Goal: Task Accomplishment & Management: Manage account settings

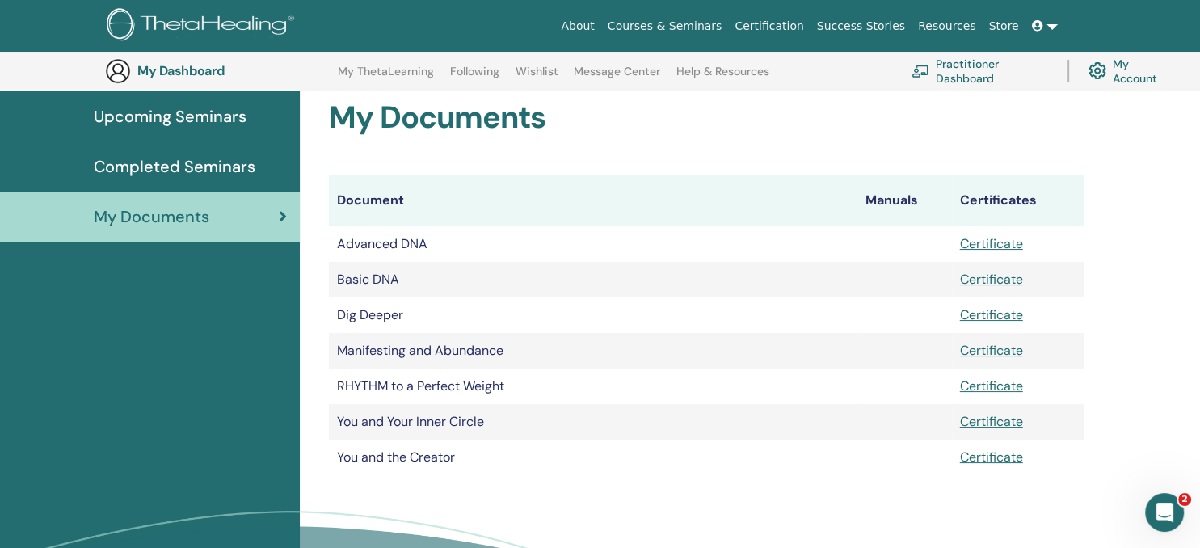
scroll to position [168, 0]
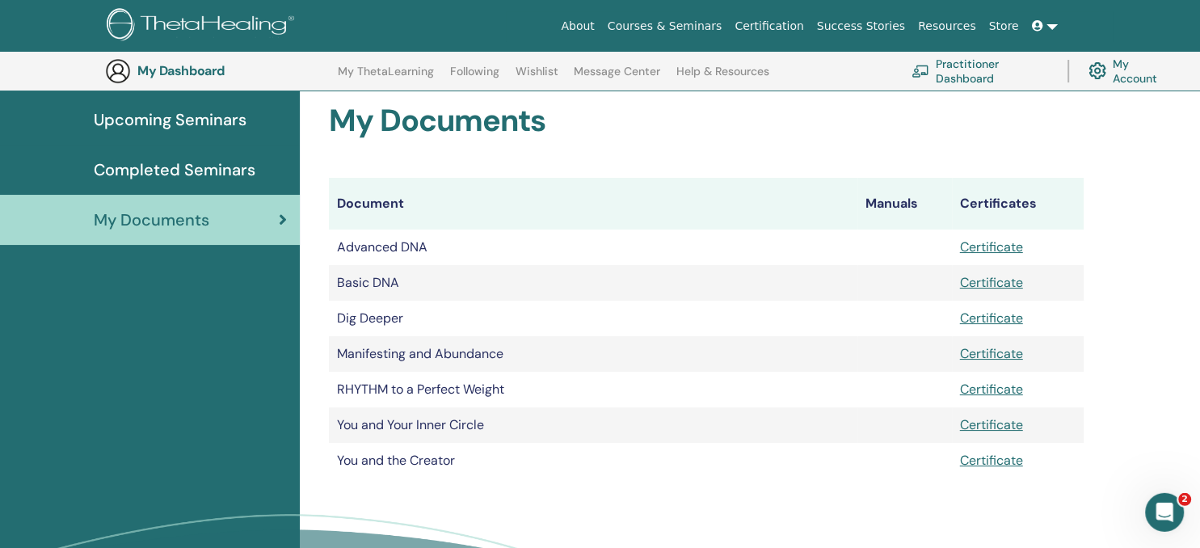
click at [1134, 68] on link "My Account" at bounding box center [1129, 71] width 82 height 36
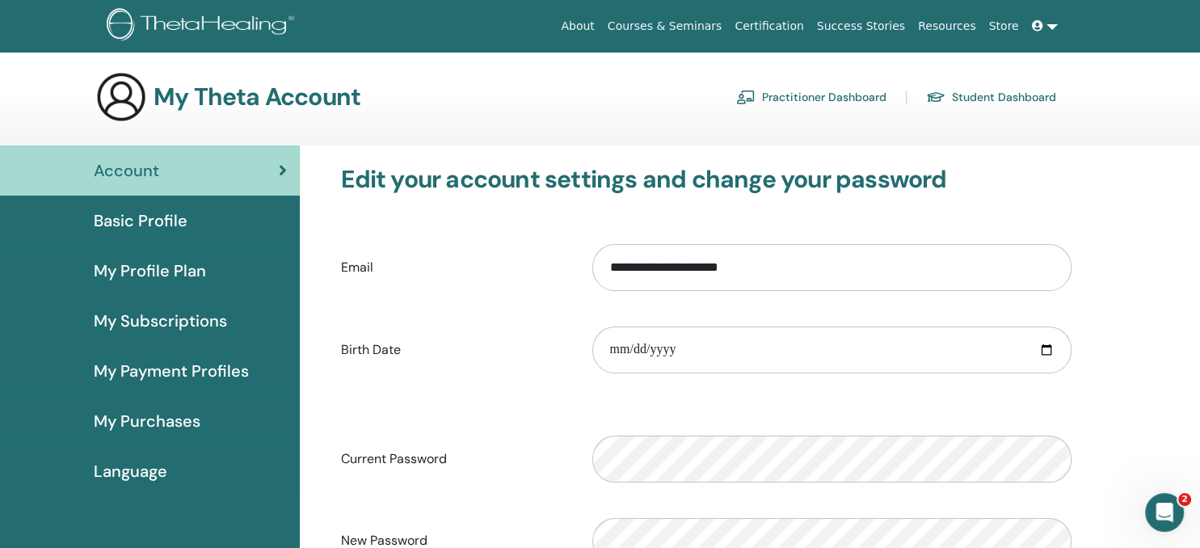
click at [170, 457] on link "Language" at bounding box center [150, 471] width 300 height 50
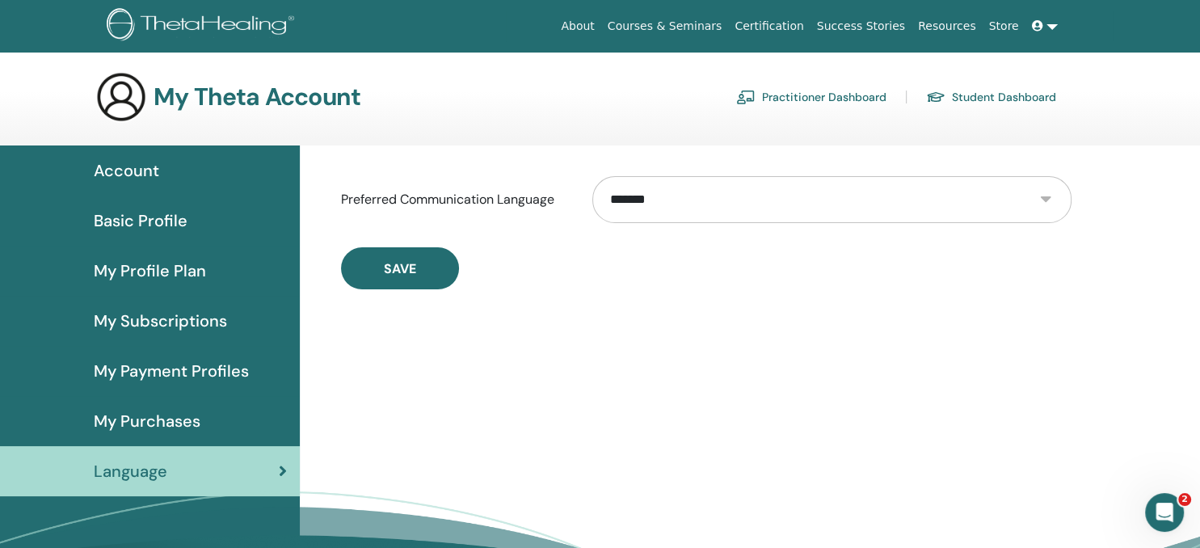
click at [592, 176] on select "**********" at bounding box center [831, 199] width 478 height 47
select select "***"
click option "******" at bounding box center [0, 0] width 0 height 0
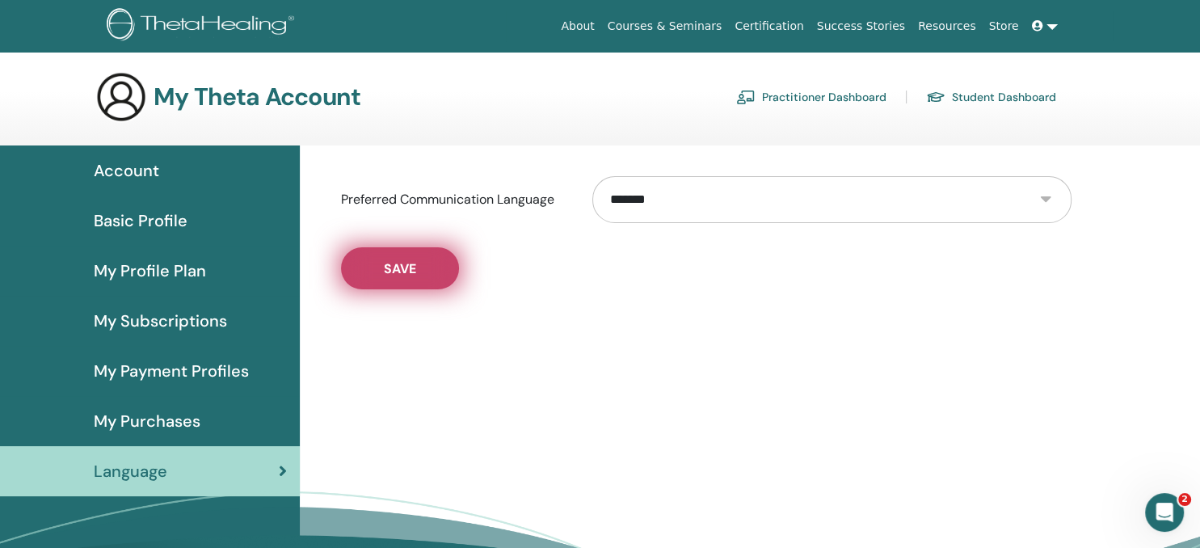
click at [455, 267] on button "Save" at bounding box center [400, 268] width 118 height 42
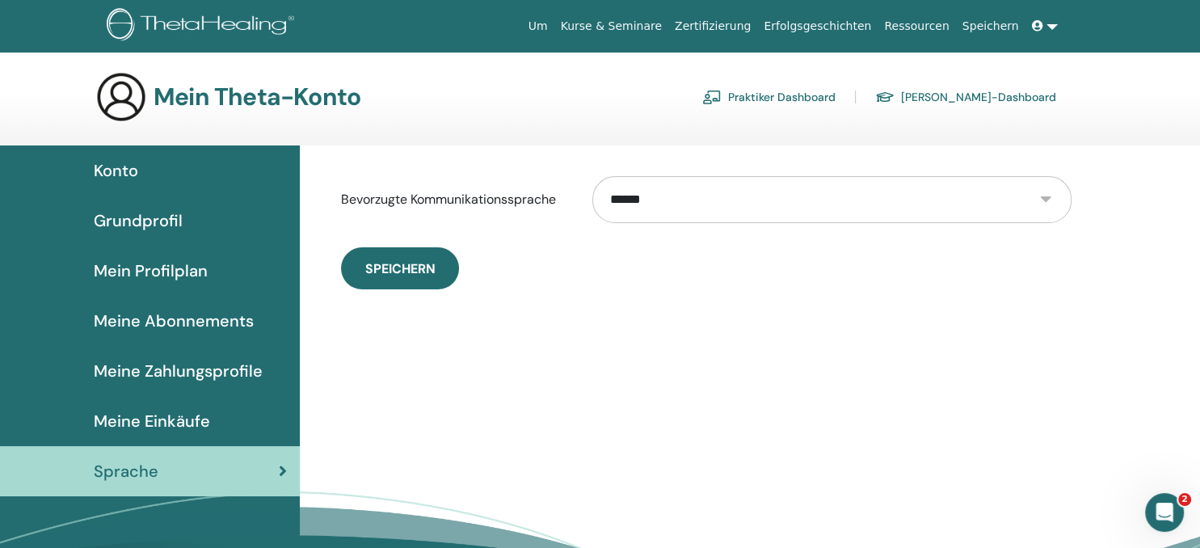
click at [114, 175] on span "Konto" at bounding box center [116, 170] width 44 height 24
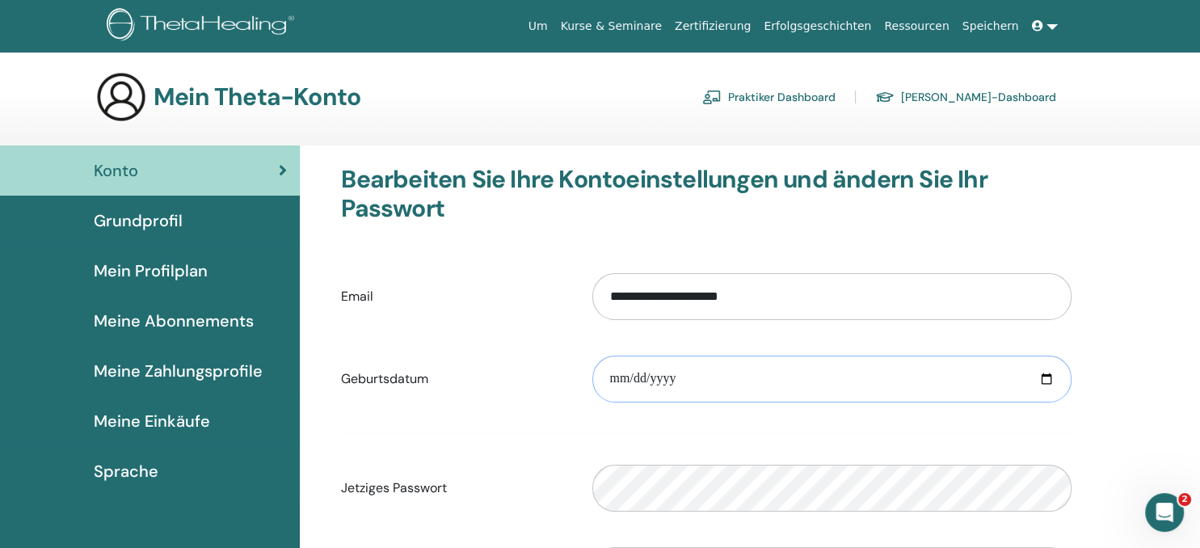
click at [650, 376] on input "date" at bounding box center [831, 379] width 479 height 47
click at [1042, 386] on input "date" at bounding box center [831, 379] width 479 height 47
click at [1040, 378] on input "date" at bounding box center [831, 379] width 479 height 47
type input "**********"
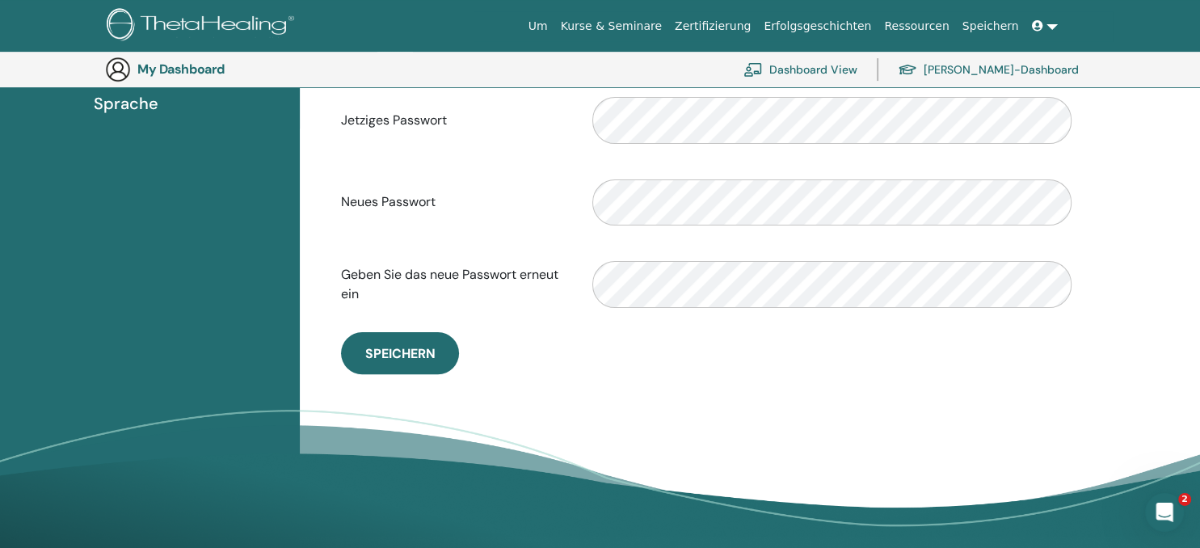
scroll to position [408, 0]
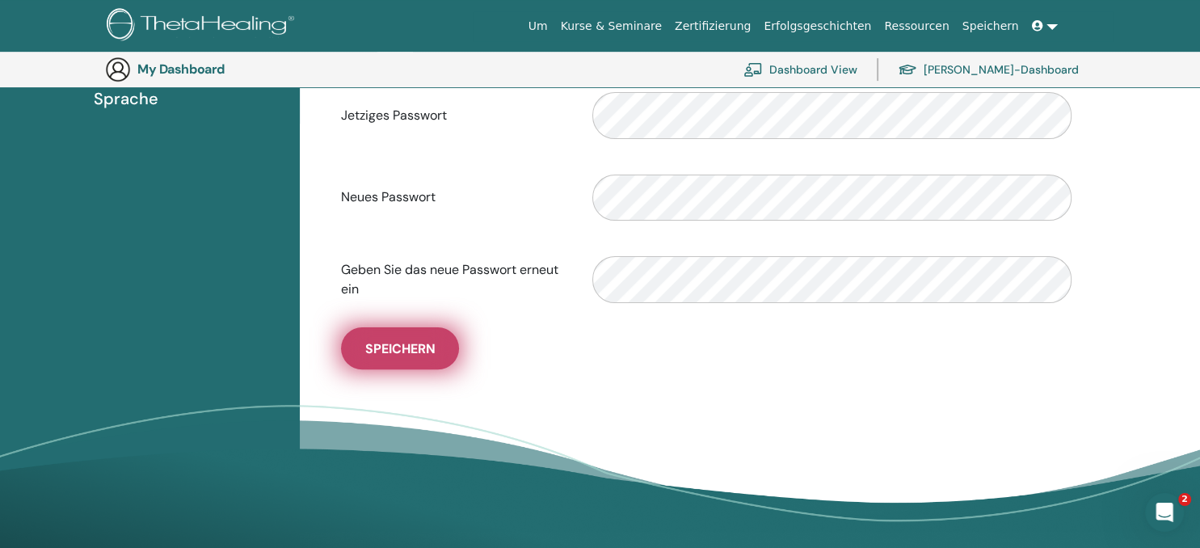
click at [449, 352] on button "Speichern" at bounding box center [400, 348] width 118 height 42
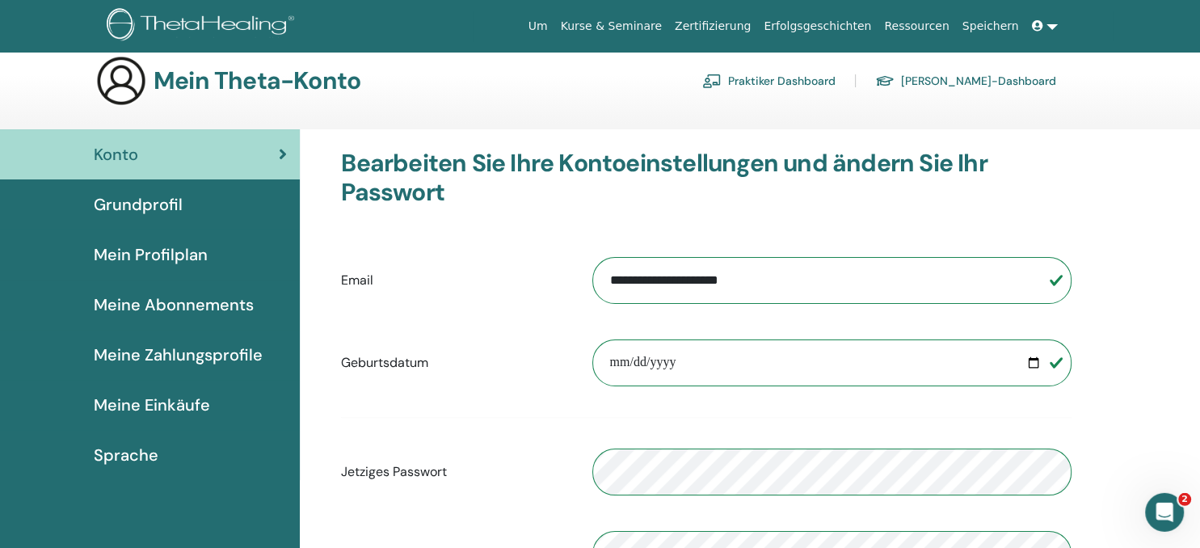
scroll to position [0, 0]
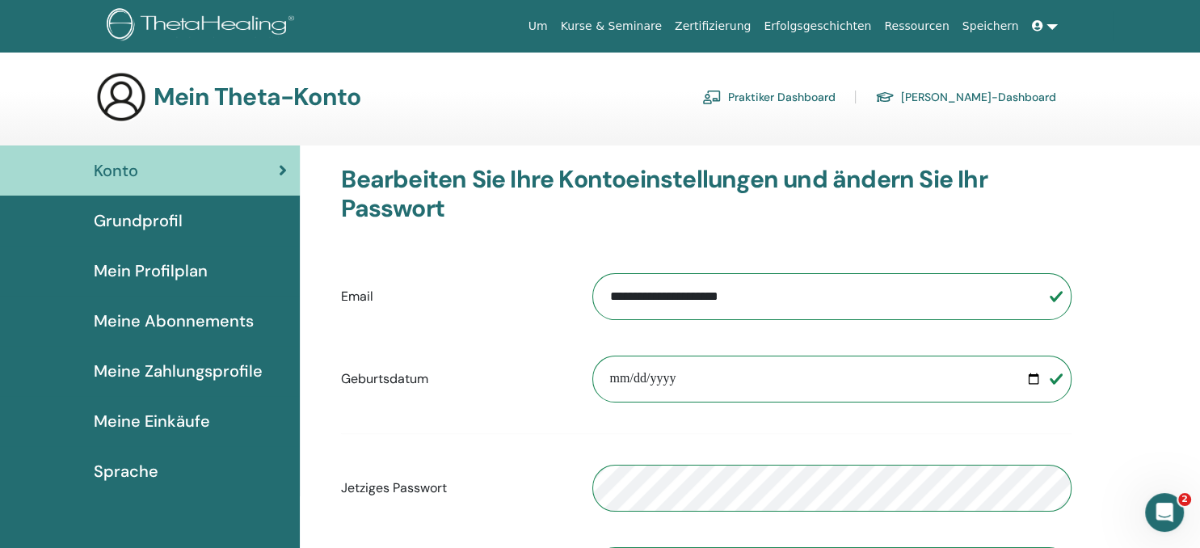
click at [824, 101] on link "Praktiker Dashboard" at bounding box center [768, 97] width 133 height 26
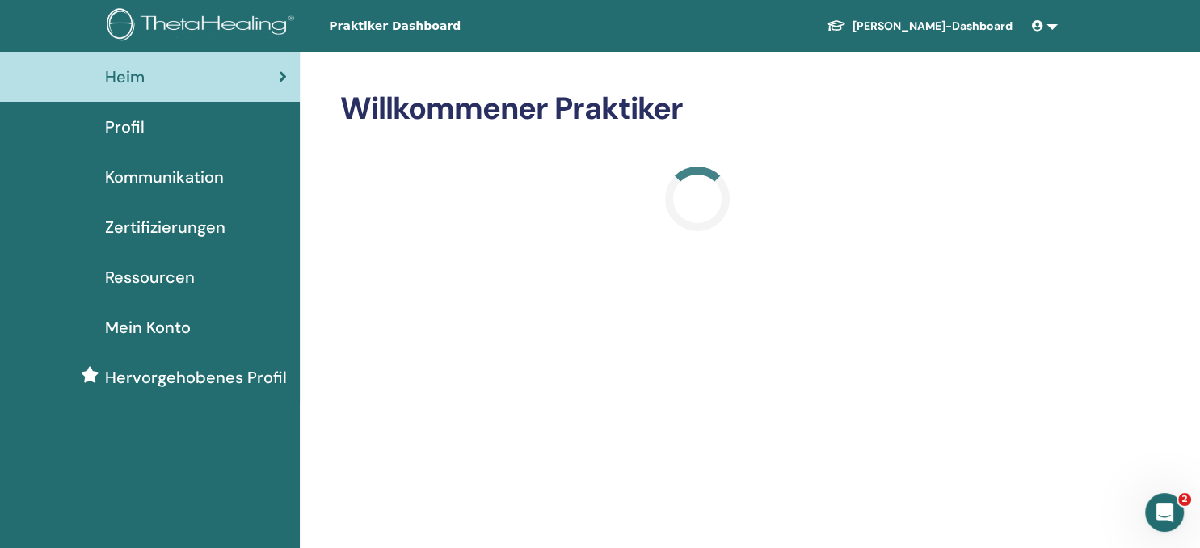
click at [970, 27] on link "[PERSON_NAME]-Dashboard" at bounding box center [920, 26] width 212 height 30
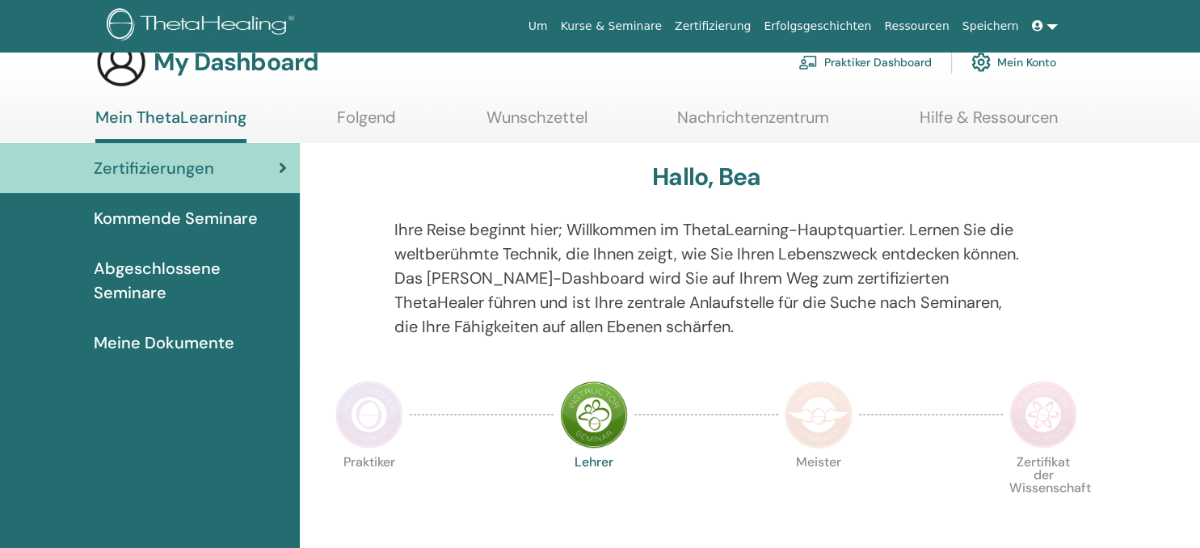
scroll to position [27, 0]
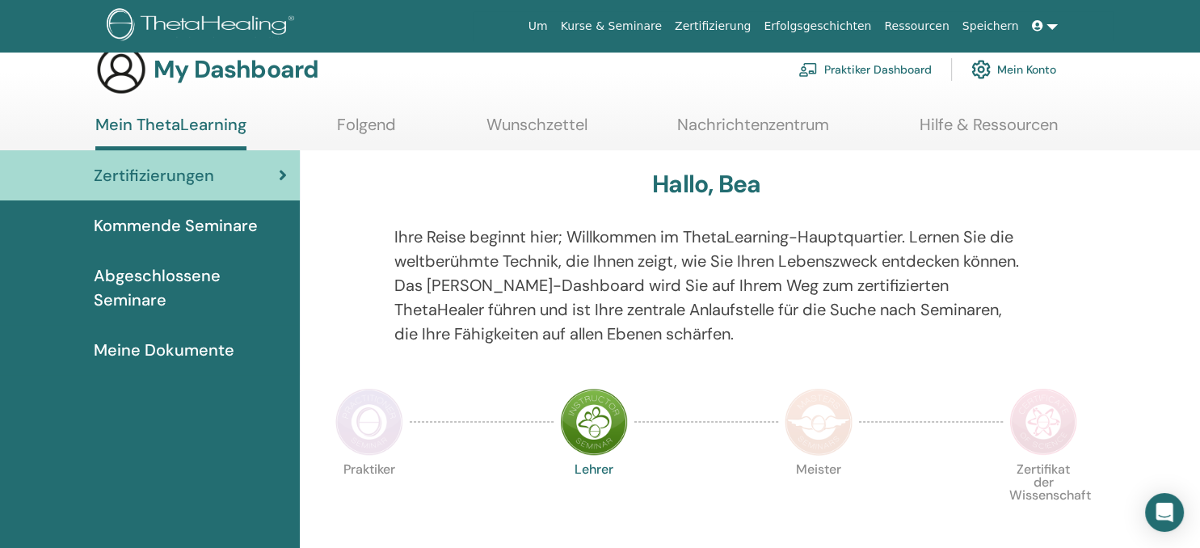
click at [208, 285] on span "Abgeschlossene Seminare" at bounding box center [190, 287] width 193 height 48
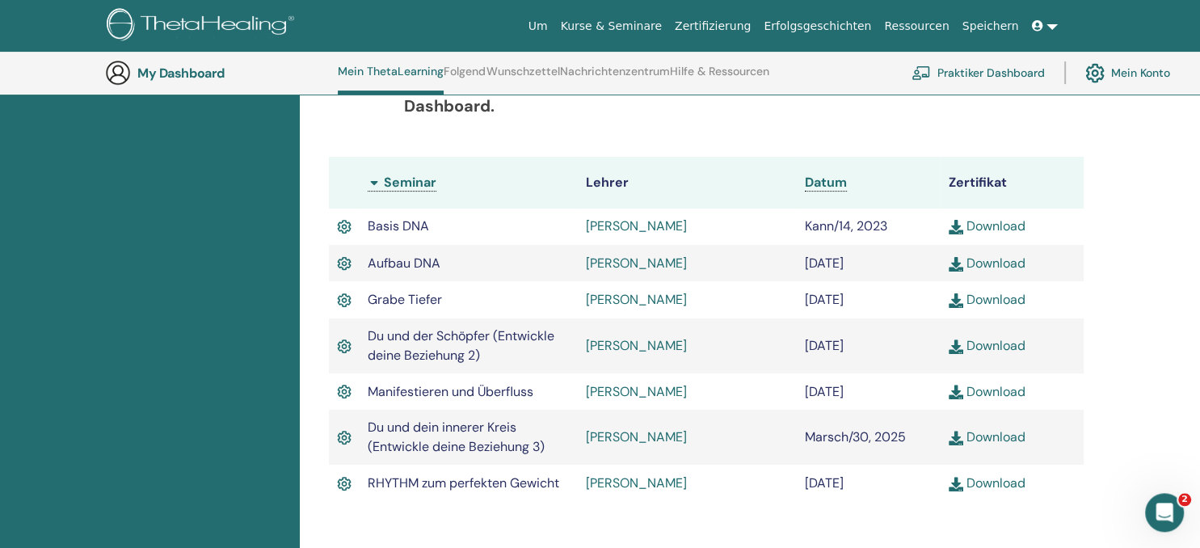
scroll to position [446, 0]
click at [412, 221] on span "Basis DNA" at bounding box center [398, 225] width 61 height 17
click at [842, 229] on td "Kann/14, 2023" at bounding box center [868, 226] width 143 height 36
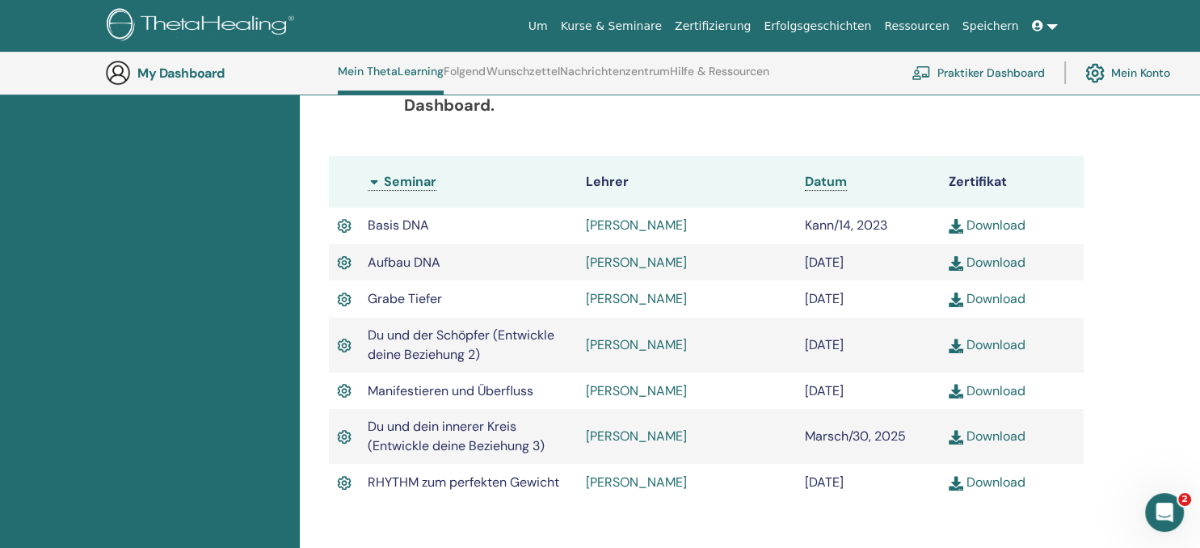
click at [842, 229] on td "Kann/14, 2023" at bounding box center [868, 226] width 143 height 36
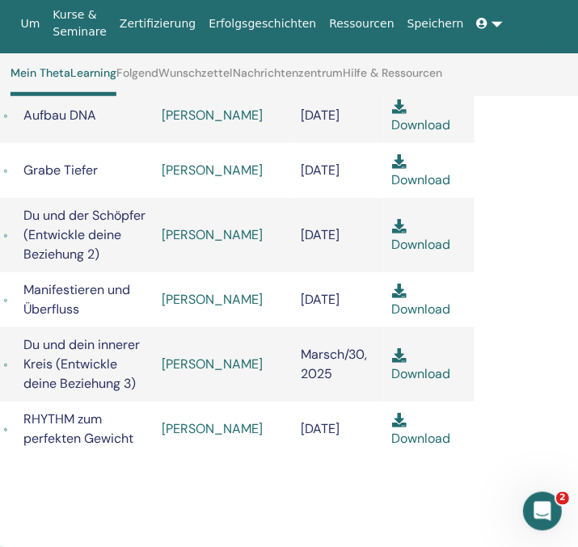
scroll to position [580, 327]
